Goal: Task Accomplishment & Management: Manage account settings

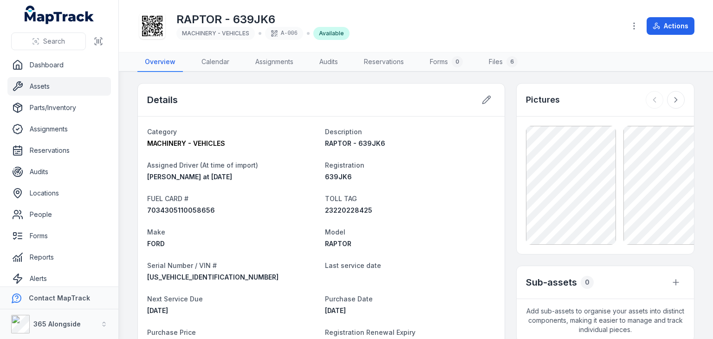
click at [72, 85] on link "Assets" at bounding box center [59, 86] width 104 height 19
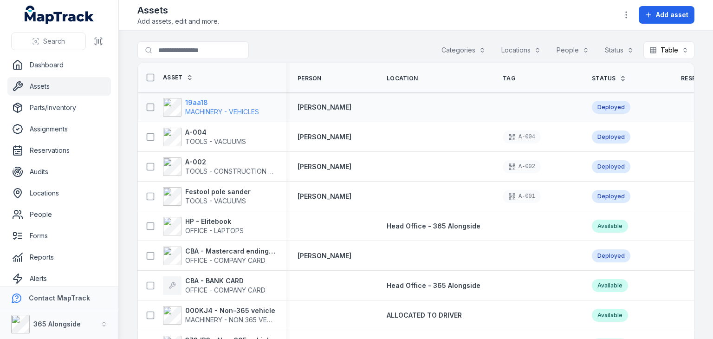
click at [244, 105] on strong "19aa18" at bounding box center [222, 102] width 74 height 9
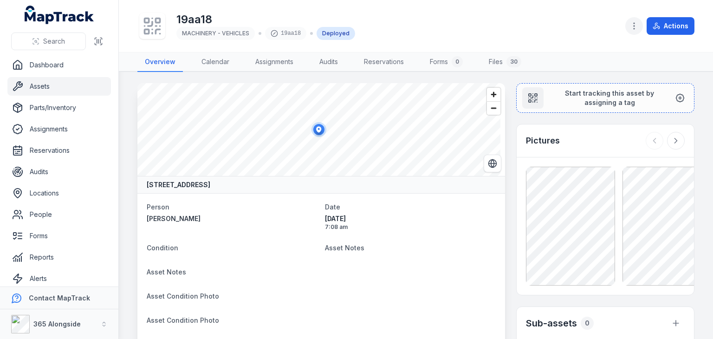
click at [637, 32] on button "button" at bounding box center [634, 26] width 18 height 18
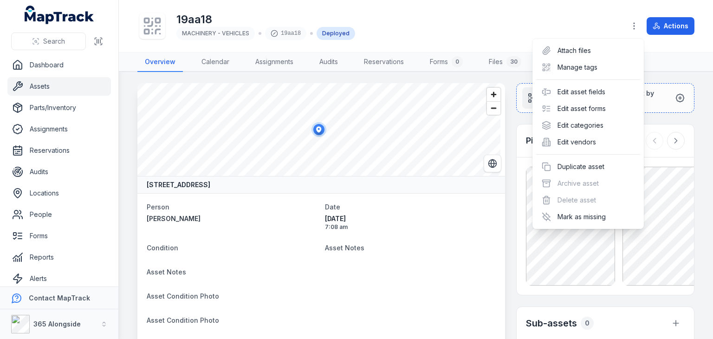
click at [670, 22] on div "Actions" at bounding box center [659, 26] width 69 height 18
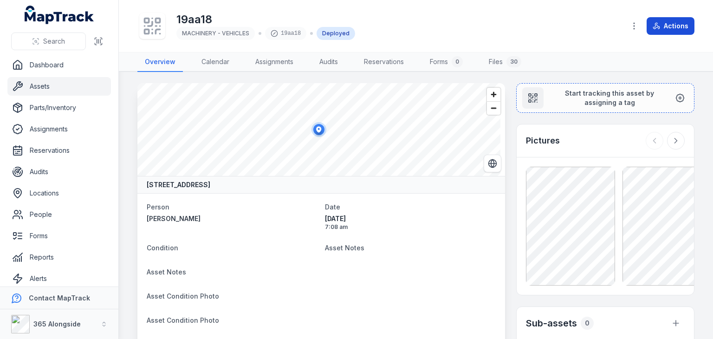
click at [650, 31] on button "Actions" at bounding box center [671, 26] width 48 height 18
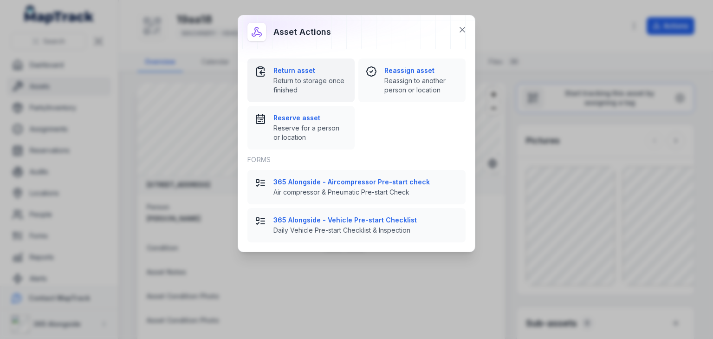
click at [303, 75] on strong "Return asset" at bounding box center [310, 70] width 74 height 9
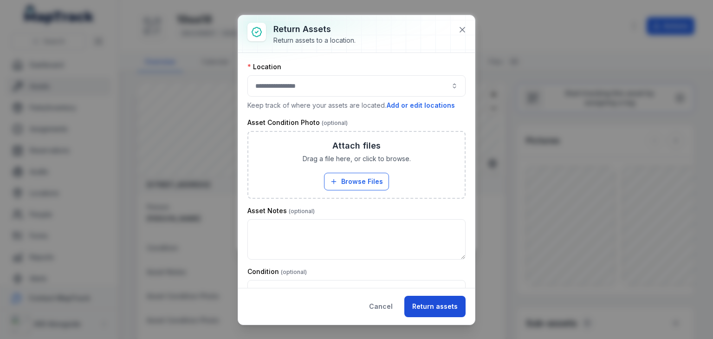
click at [429, 303] on button "Return assets" at bounding box center [434, 306] width 61 height 21
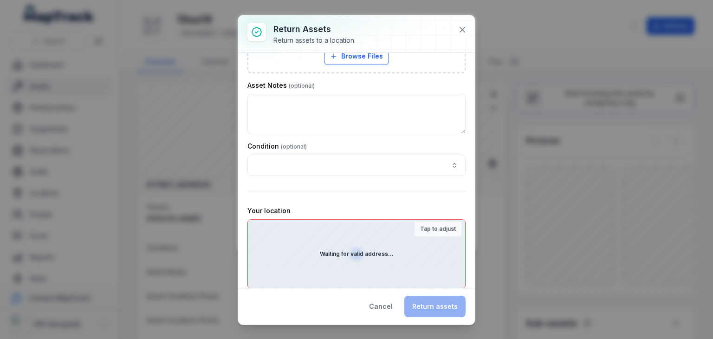
scroll to position [179, 0]
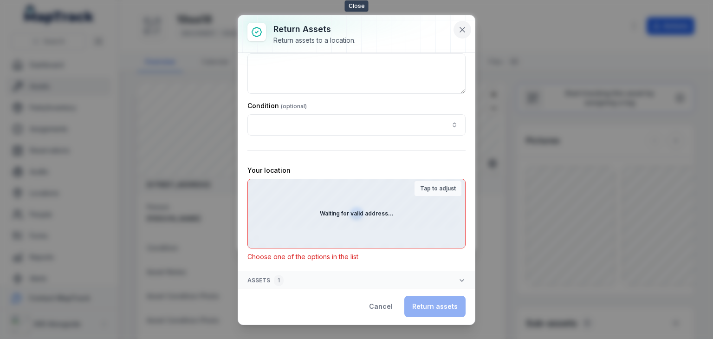
click at [459, 33] on icon at bounding box center [462, 29] width 9 height 9
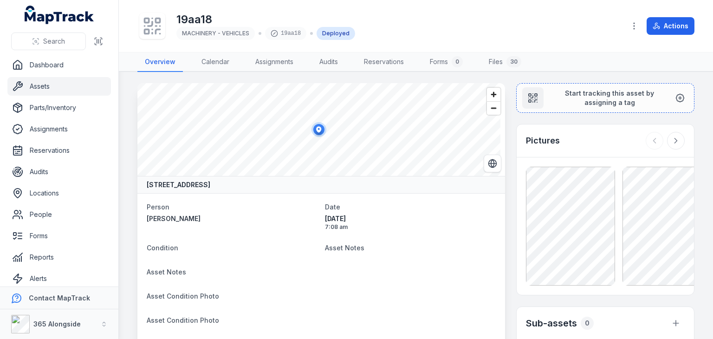
click at [66, 88] on link "Assets" at bounding box center [59, 86] width 104 height 19
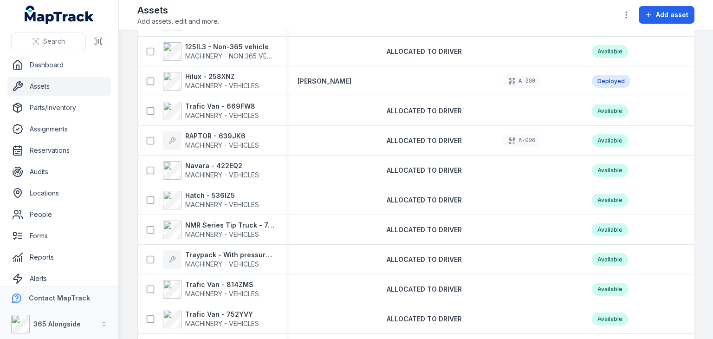
scroll to position [345, 0]
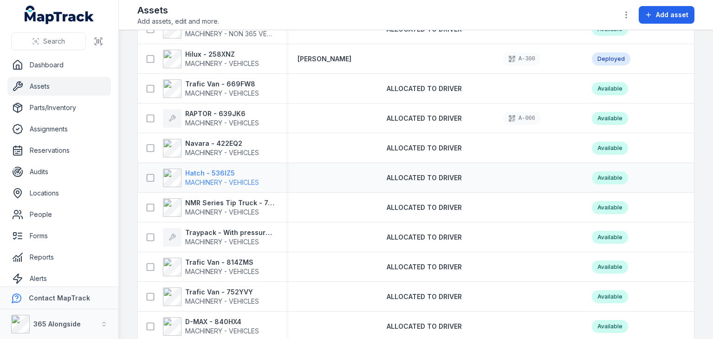
click at [234, 174] on strong "Hatch - 536IZ5" at bounding box center [222, 173] width 74 height 9
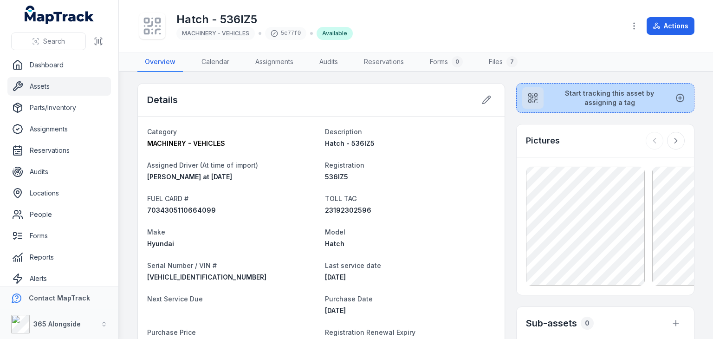
click at [636, 95] on span "Start tracking this asset by assigning a tag" at bounding box center [609, 98] width 117 height 19
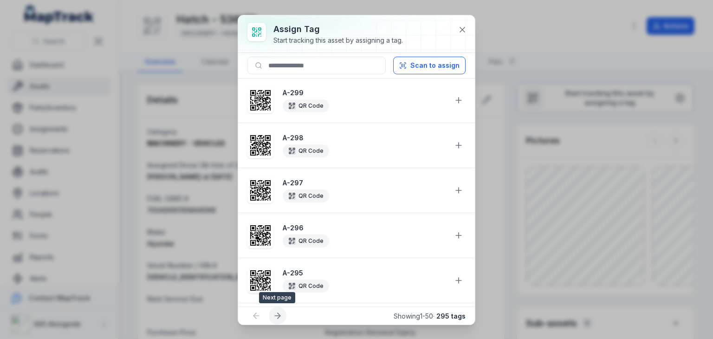
click at [278, 314] on icon at bounding box center [277, 315] width 9 height 9
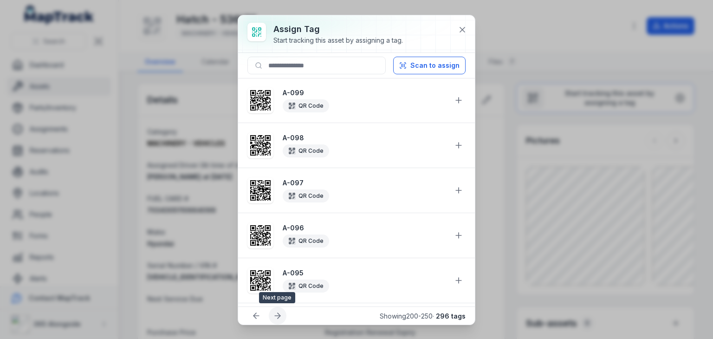
click at [278, 314] on div at bounding box center [278, 316] width 18 height 18
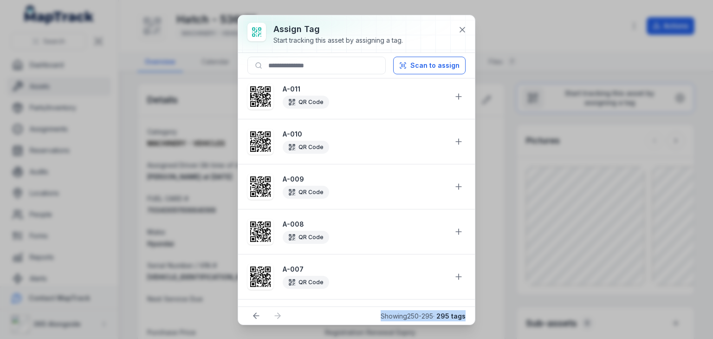
scroll to position [1724, 0]
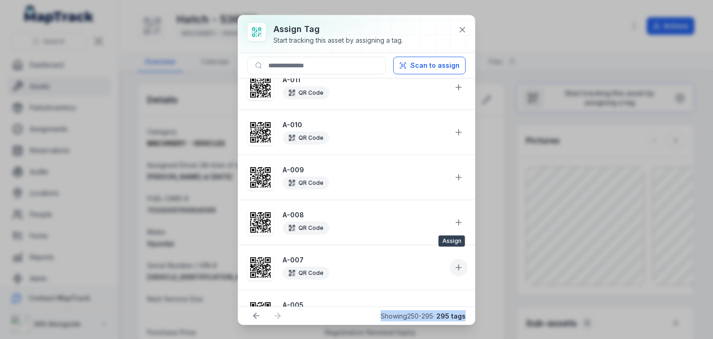
click at [454, 263] on icon at bounding box center [458, 267] width 9 height 9
